Goal: Check status: Check status

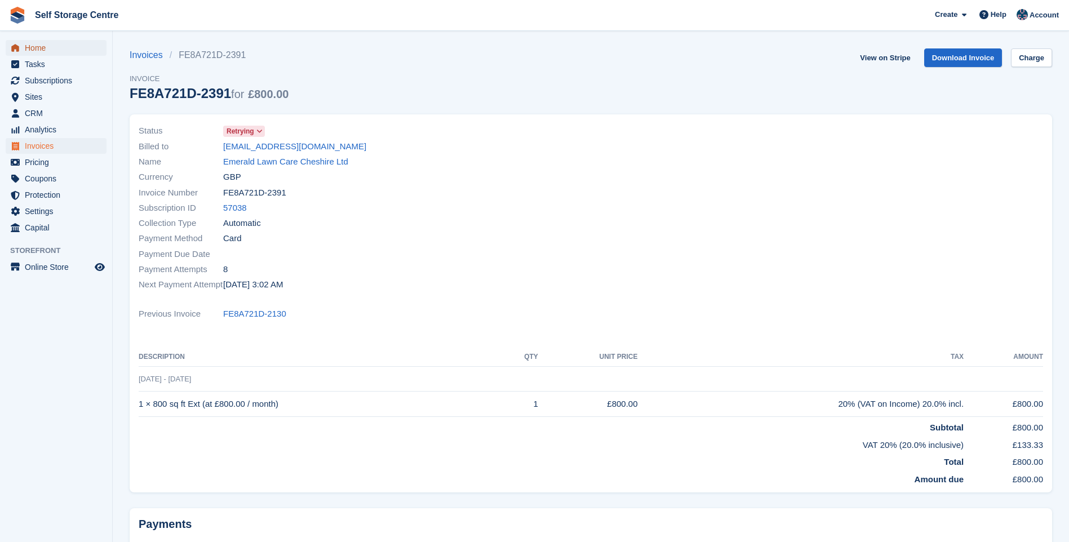
click at [56, 50] on span "Home" at bounding box center [59, 48] width 68 height 16
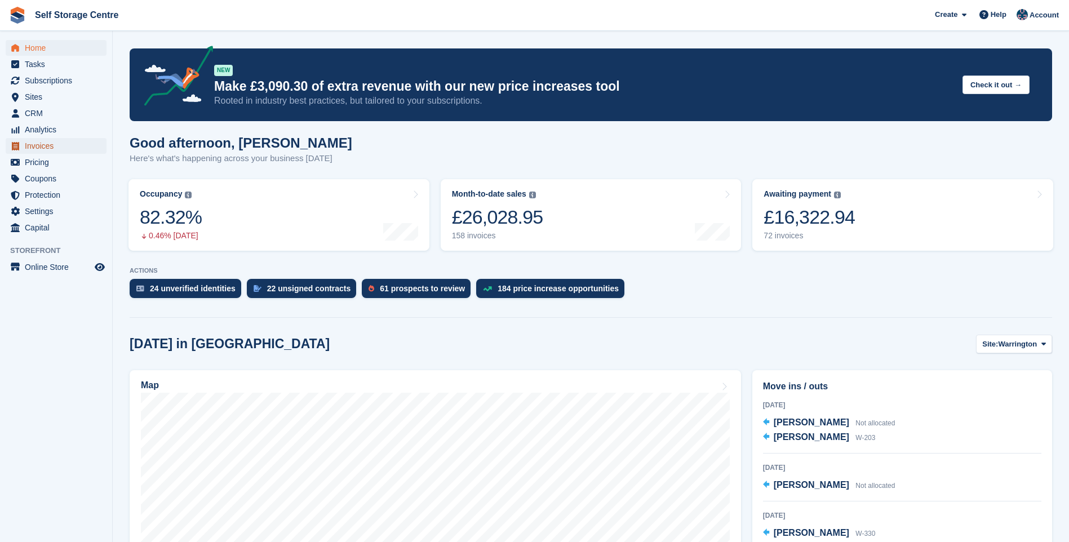
click at [48, 149] on span "Invoices" at bounding box center [59, 146] width 68 height 16
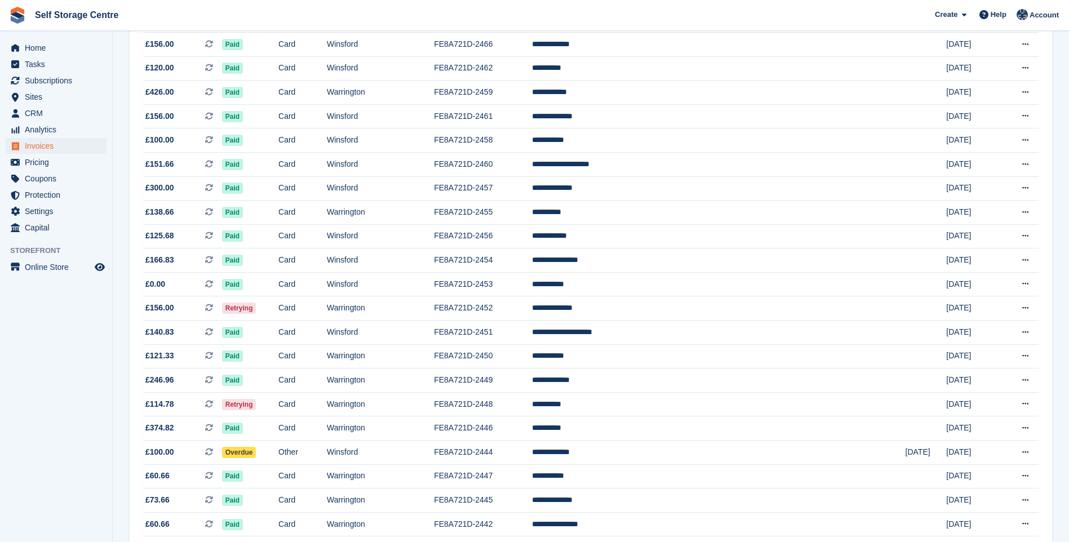
scroll to position [903, 0]
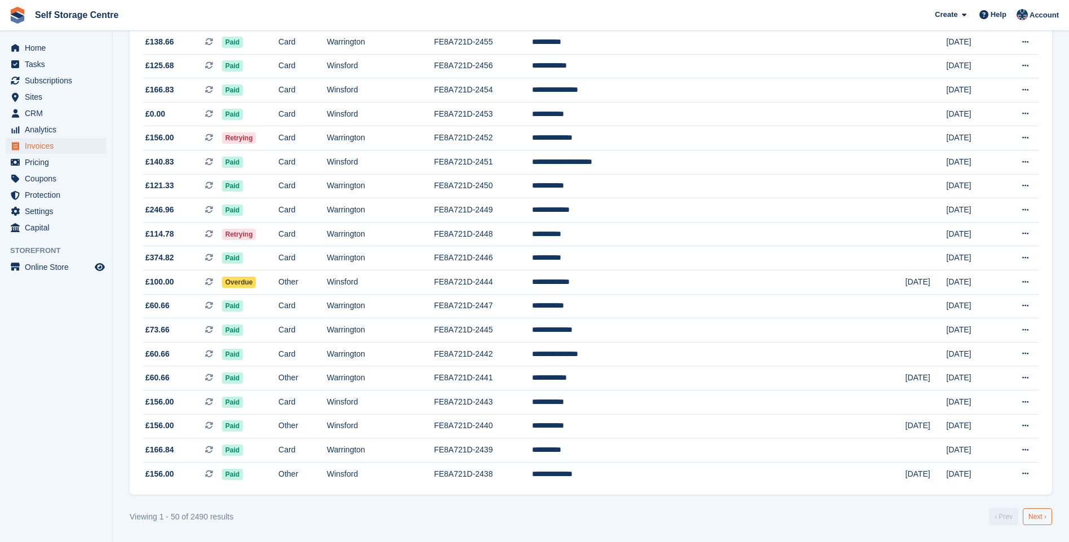
click at [1043, 520] on link "Next ›" at bounding box center [1037, 516] width 29 height 17
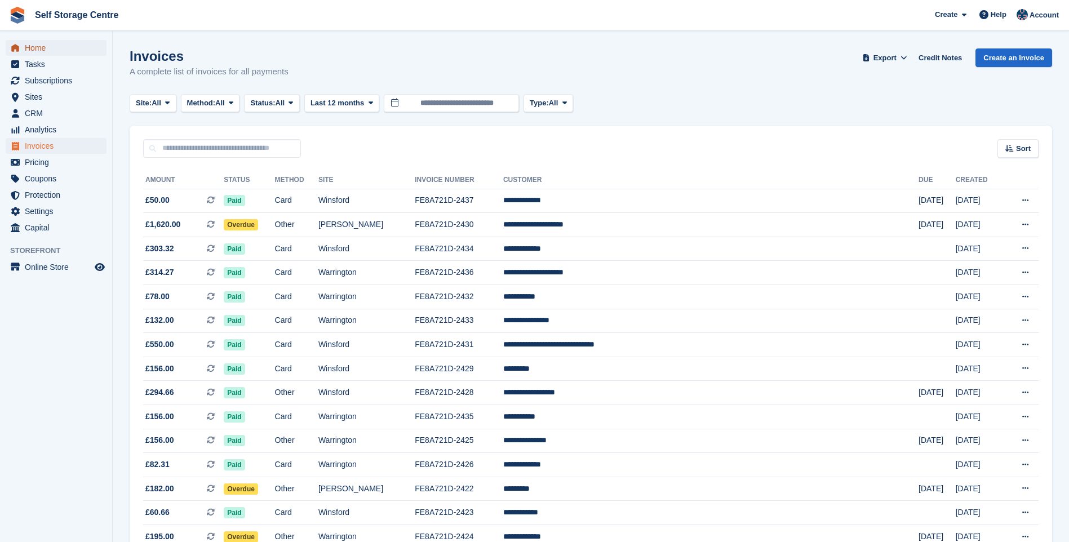
click at [45, 47] on span "Home" at bounding box center [59, 48] width 68 height 16
